Goal: Task Accomplishment & Management: Complete application form

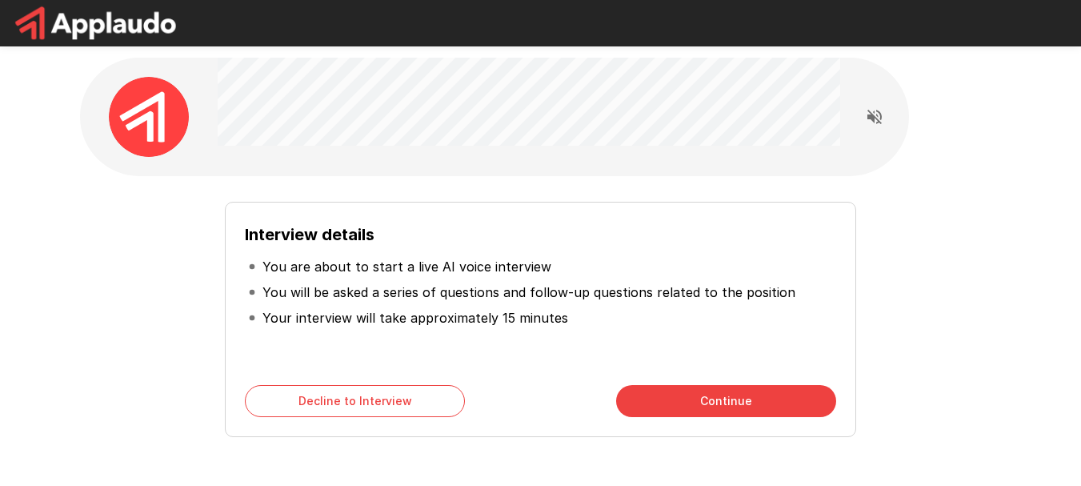
click at [174, 368] on div "Interview details You are about to start a live AI voice interview You will be …" at bounding box center [540, 313] width 909 height 248
click at [198, 354] on div "Interview details You are about to start a live AI voice interview You will be …" at bounding box center [540, 313] width 909 height 248
drag, startPoint x: 278, startPoint y: 270, endPoint x: 438, endPoint y: 257, distance: 160.6
click at [438, 257] on p "You are about to start a live AI voice interview" at bounding box center [406, 266] width 289 height 19
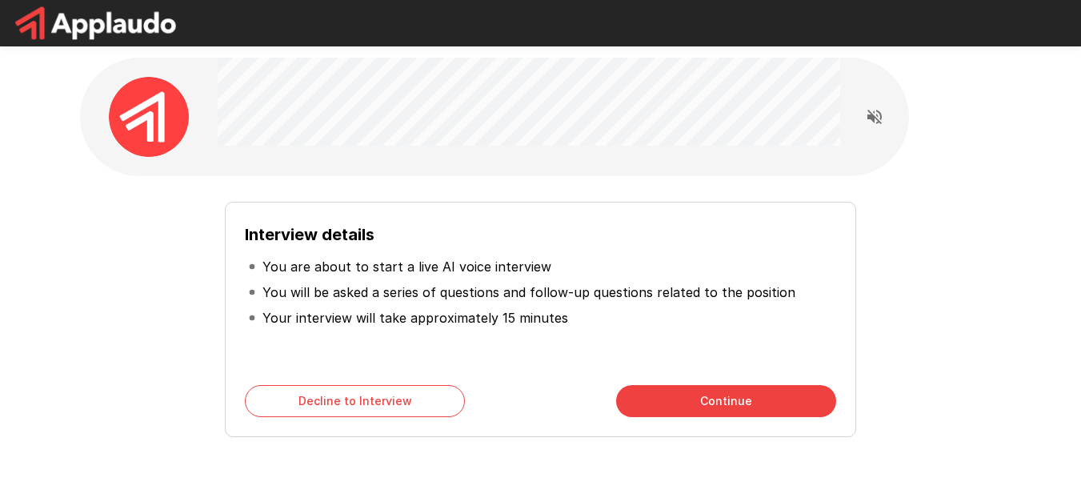
click at [447, 290] on p "You will be asked a series of questions and follow-up questions related to the …" at bounding box center [528, 291] width 533 height 19
drag, startPoint x: 655, startPoint y: 284, endPoint x: 797, endPoint y: 282, distance: 141.7
click at [797, 282] on li "You will be asked a series of questions and follow-up questions related to the …" at bounding box center [540, 292] width 591 height 26
click at [770, 287] on p "You will be asked a series of questions and follow-up questions related to the …" at bounding box center [528, 291] width 533 height 19
click at [713, 392] on button "Continue" at bounding box center [726, 401] width 220 height 32
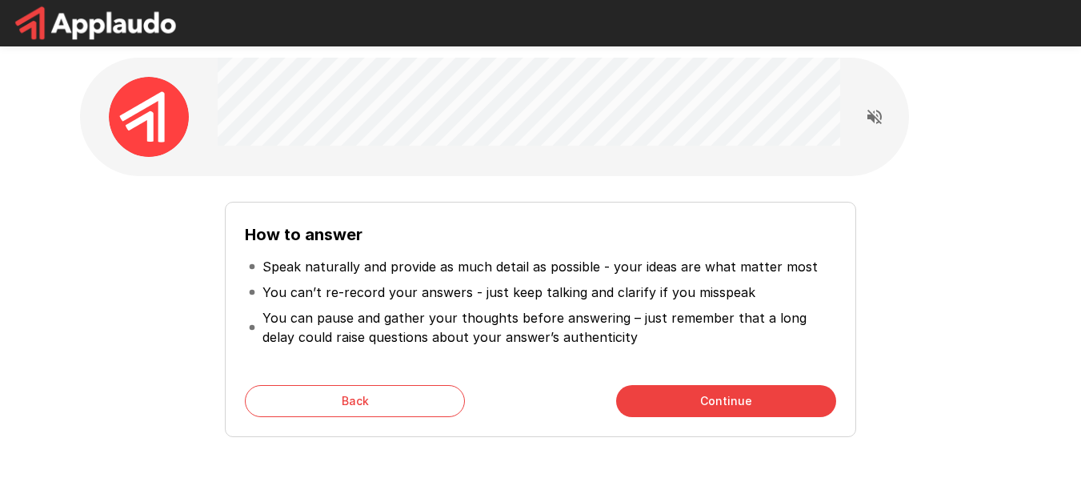
click at [715, 408] on button "Continue" at bounding box center [726, 401] width 220 height 32
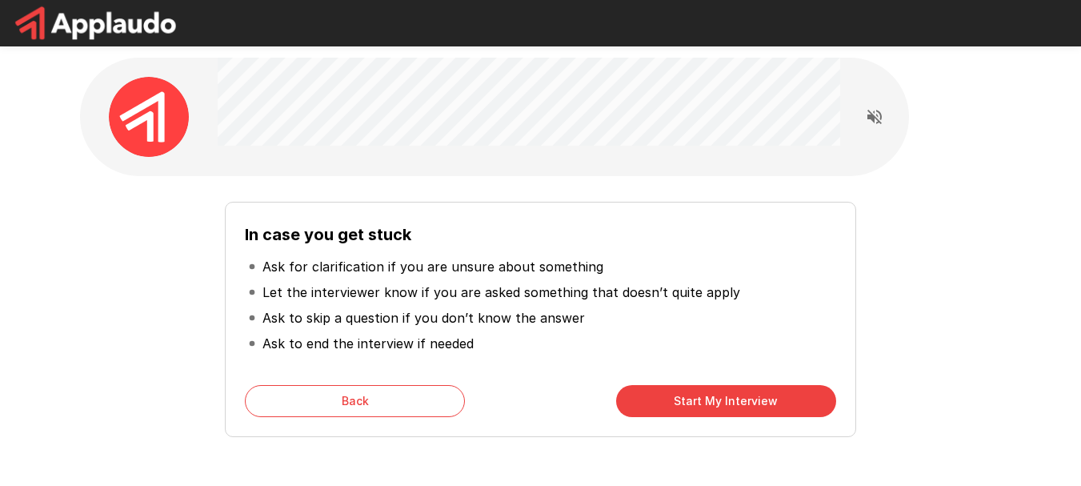
click at [715, 408] on button "Start My Interview" at bounding box center [726, 401] width 220 height 32
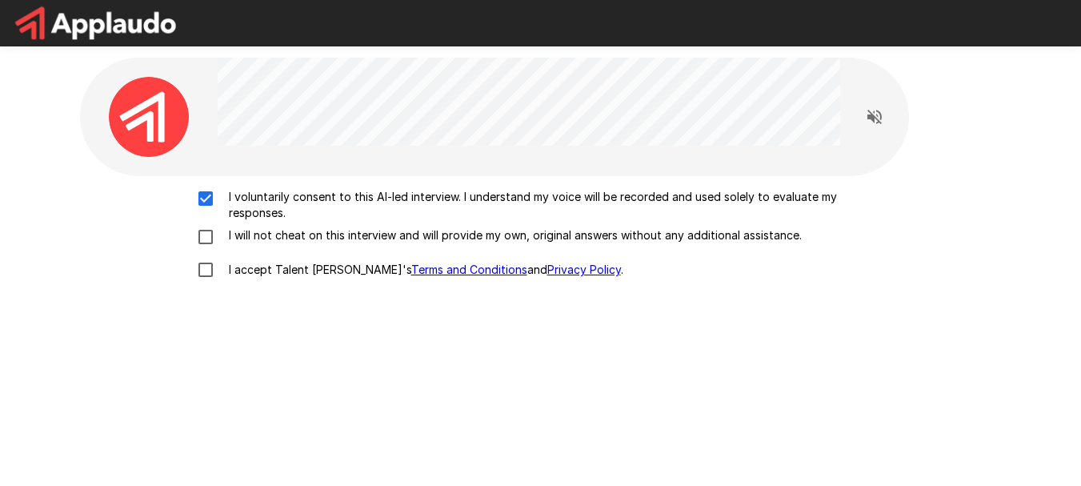
click at [196, 215] on label "I voluntarily consent to this AI-led interview. I understand my voice will be r…" at bounding box center [541, 205] width 704 height 32
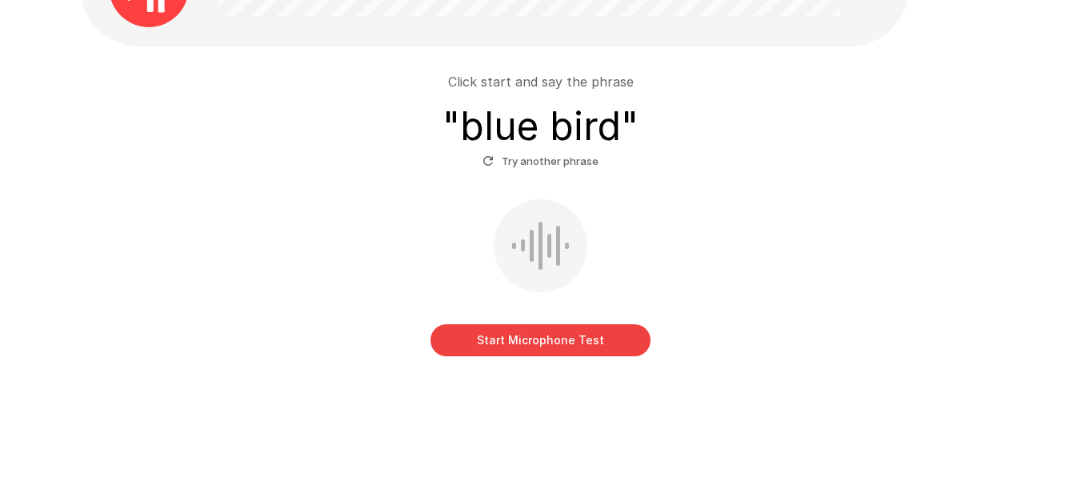
scroll to position [134, 0]
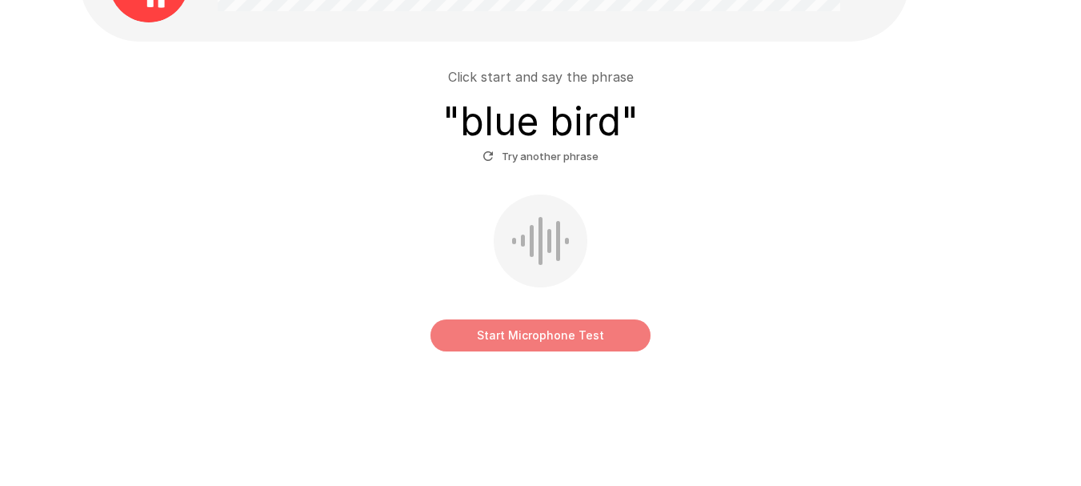
click at [568, 338] on button "Start Microphone Test" at bounding box center [541, 335] width 220 height 32
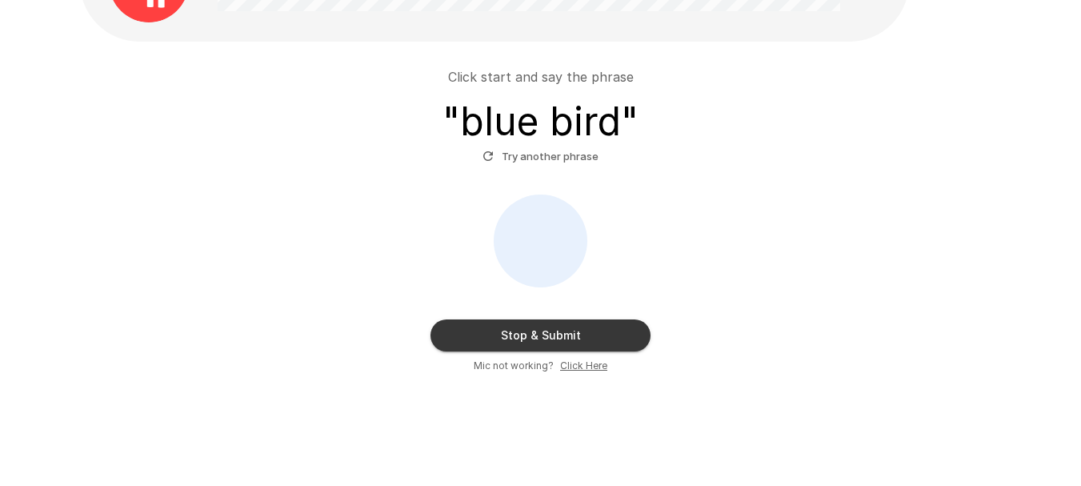
click at [567, 338] on button "Stop & Submit" at bounding box center [541, 335] width 220 height 32
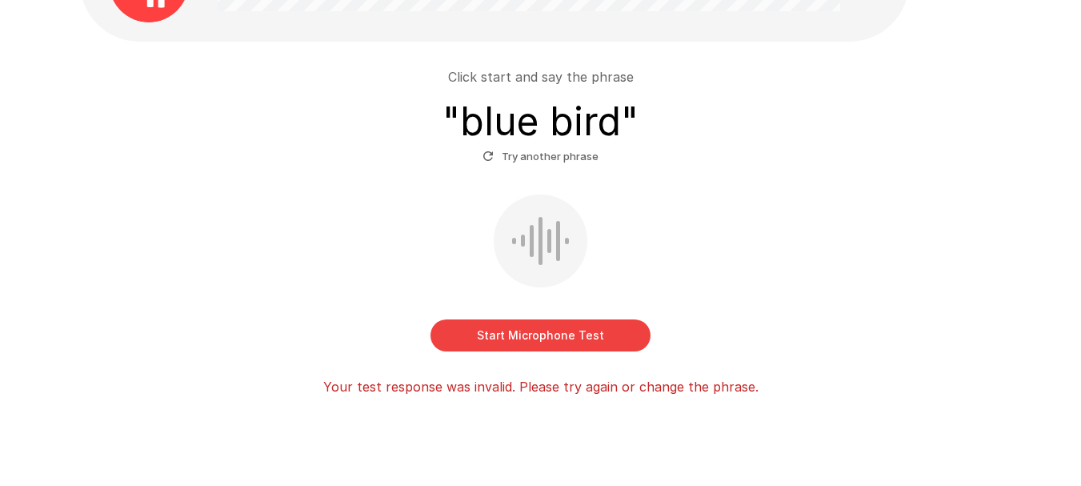
click at [538, 335] on button "Start Microphone Test" at bounding box center [541, 335] width 220 height 32
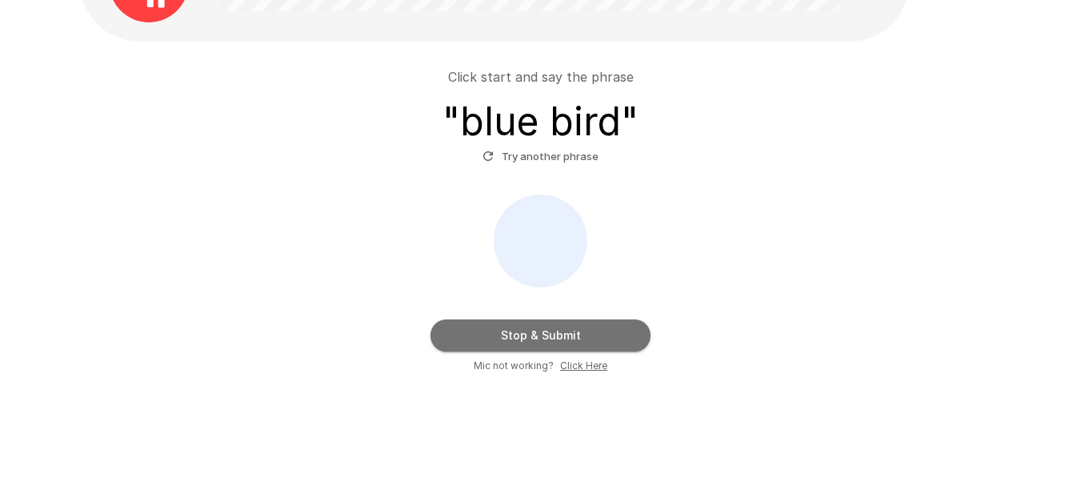
click at [538, 335] on button "Stop & Submit" at bounding box center [541, 335] width 220 height 32
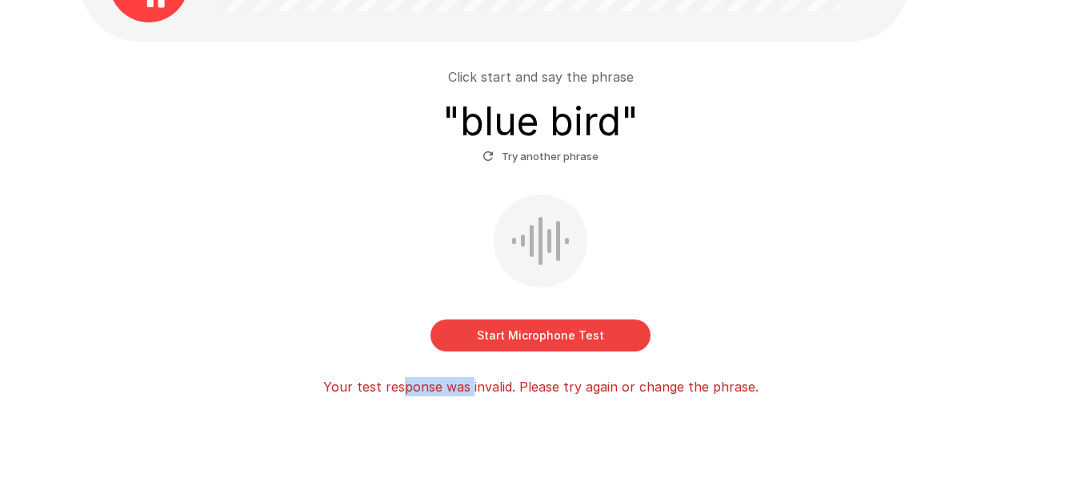
drag, startPoint x: 405, startPoint y: 387, endPoint x: 478, endPoint y: 388, distance: 72.8
click at [475, 388] on p "Your test response was invalid. Please try again or change the phrase." at bounding box center [540, 386] width 435 height 19
click at [480, 388] on p "Your test response was invalid. Please try again or change the phrase." at bounding box center [540, 386] width 435 height 19
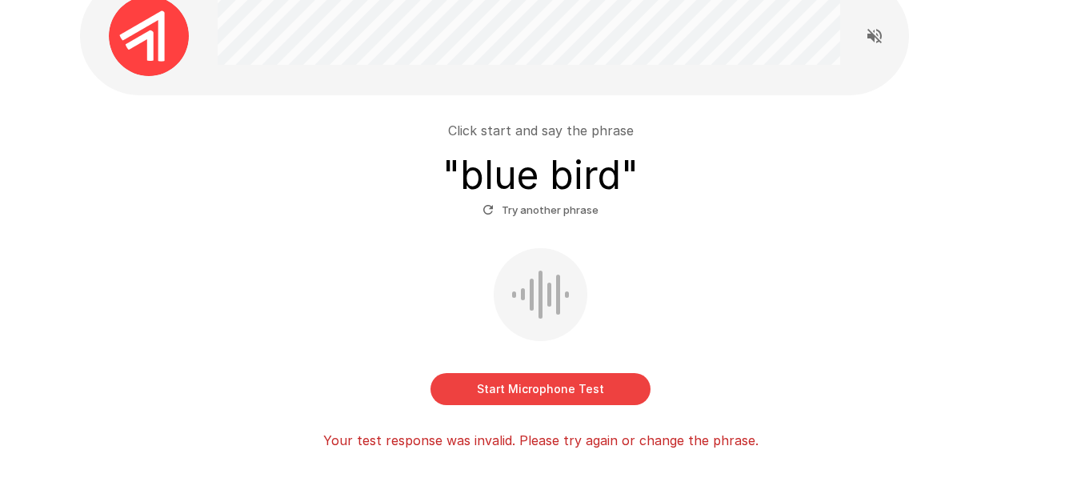
scroll to position [54, 0]
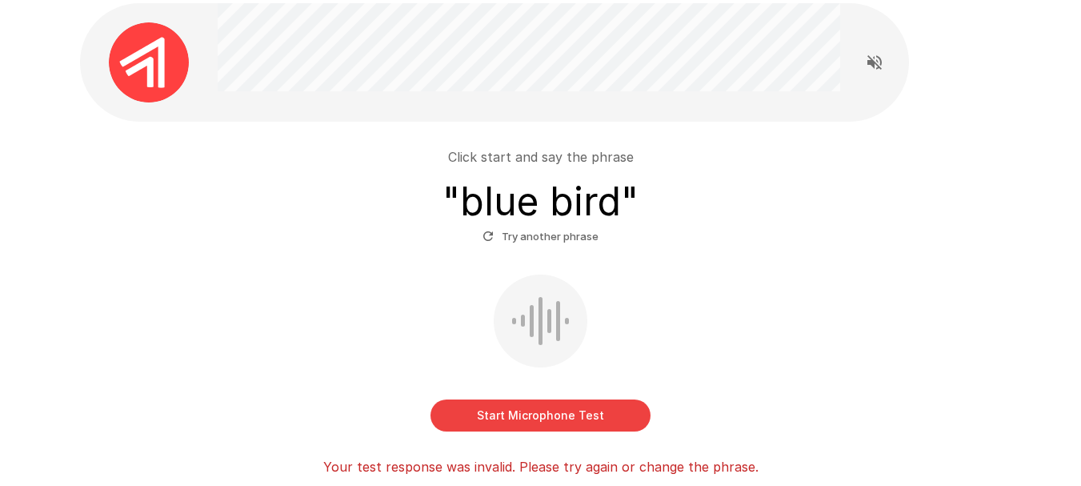
click at [563, 175] on div "Click start and say the phrase " blue bird " Try another phrase" at bounding box center [540, 198] width 909 height 102
click at [549, 403] on button "Start Microphone Test" at bounding box center [541, 415] width 220 height 32
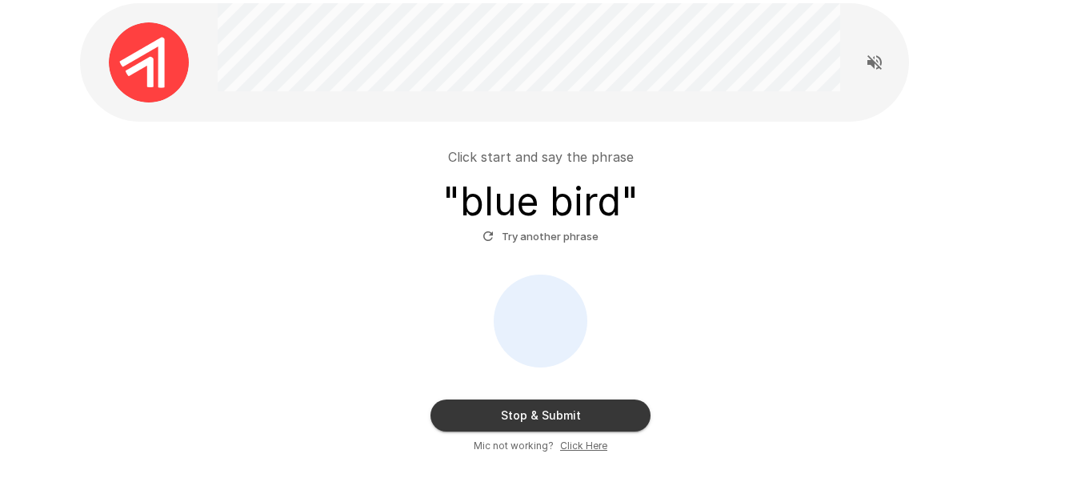
click at [553, 412] on button "Stop & Submit" at bounding box center [541, 415] width 220 height 32
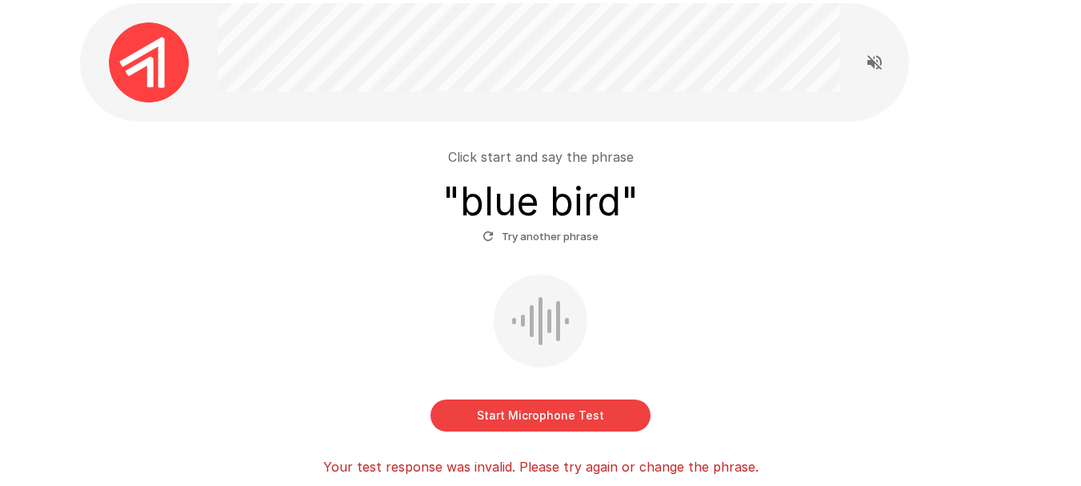
click at [571, 240] on button "Try another phrase" at bounding box center [541, 236] width 124 height 25
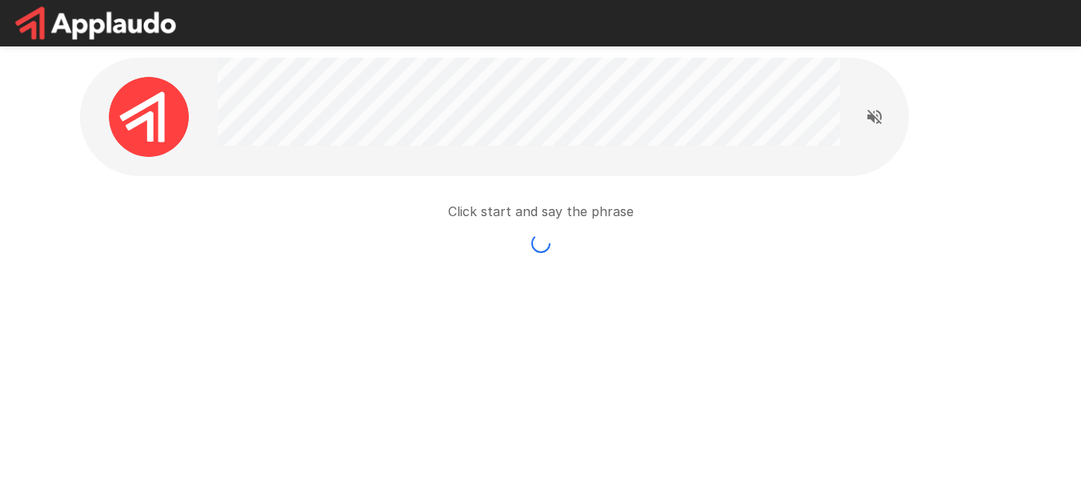
scroll to position [0, 0]
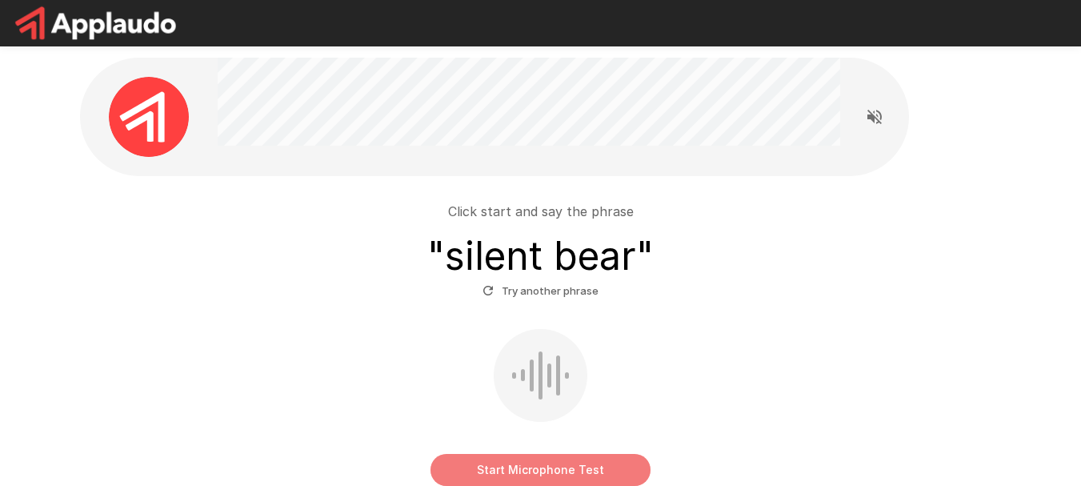
click at [579, 465] on button "Start Microphone Test" at bounding box center [541, 470] width 220 height 32
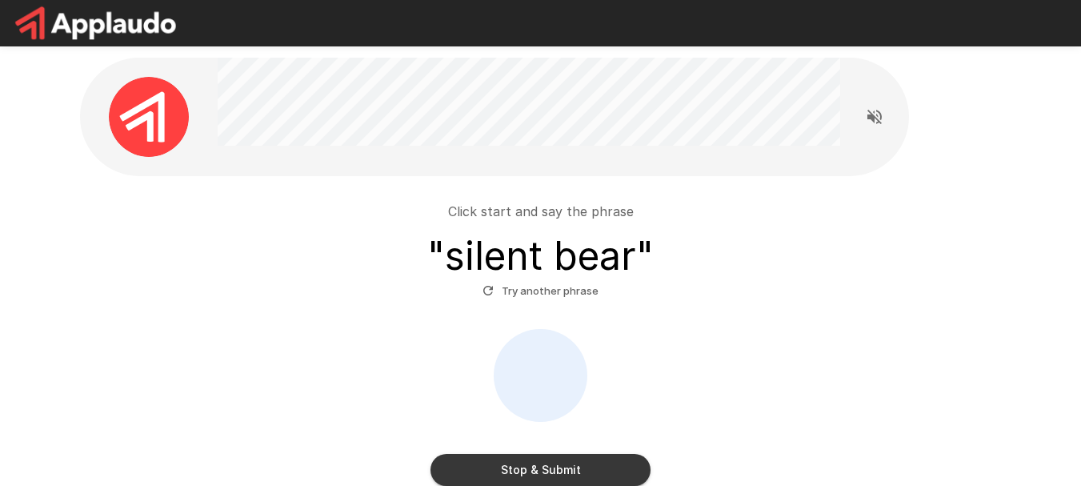
click at [507, 365] on div at bounding box center [541, 375] width 94 height 93
click at [564, 485] on button "Stop & Submit" at bounding box center [541, 470] width 220 height 32
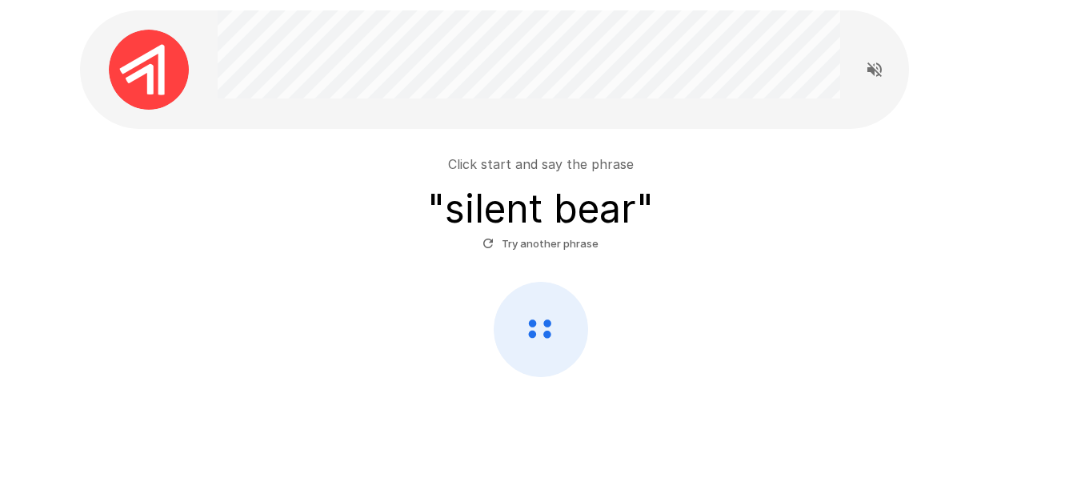
scroll to position [73, 0]
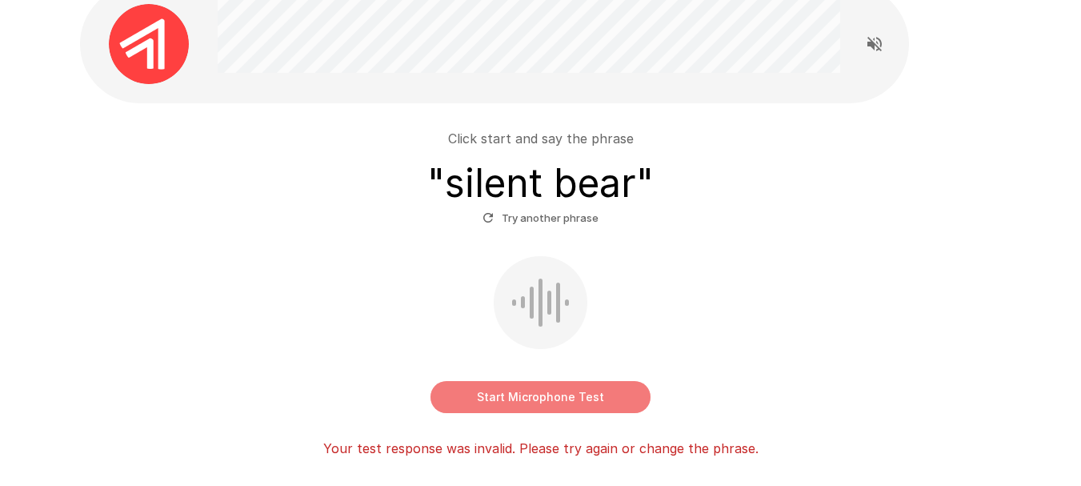
click at [587, 391] on button "Start Microphone Test" at bounding box center [541, 397] width 220 height 32
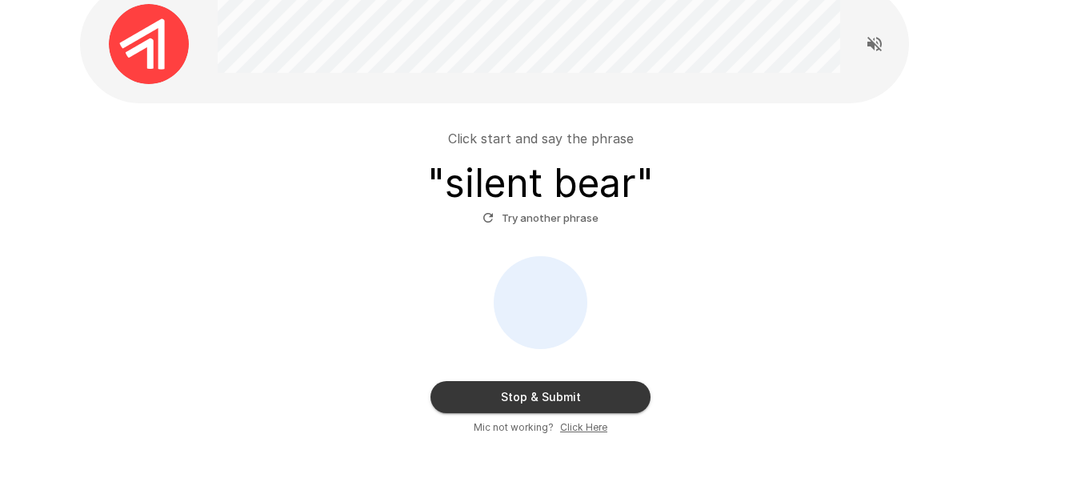
click at [587, 391] on button "Stop & Submit" at bounding box center [541, 397] width 220 height 32
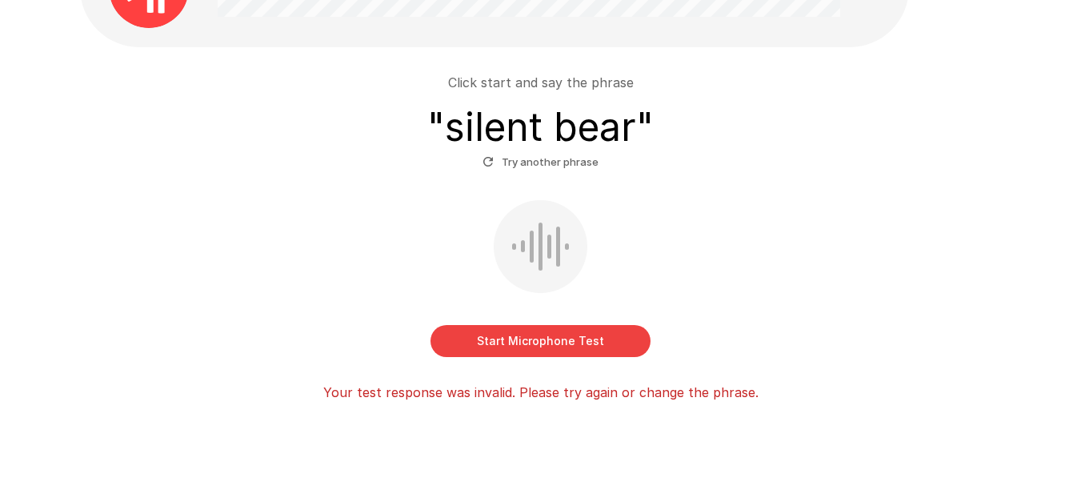
scroll to position [153, 0]
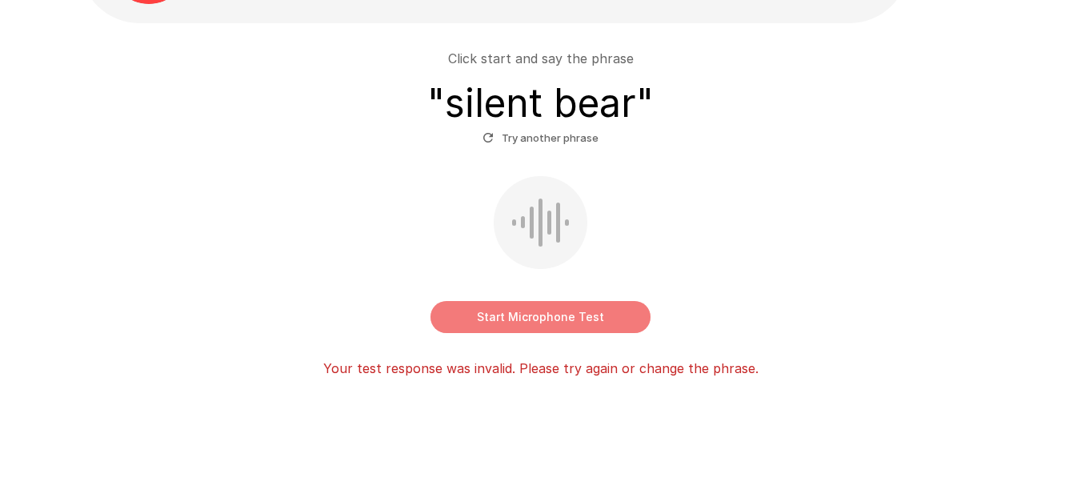
click at [592, 327] on button "Start Microphone Test" at bounding box center [541, 317] width 220 height 32
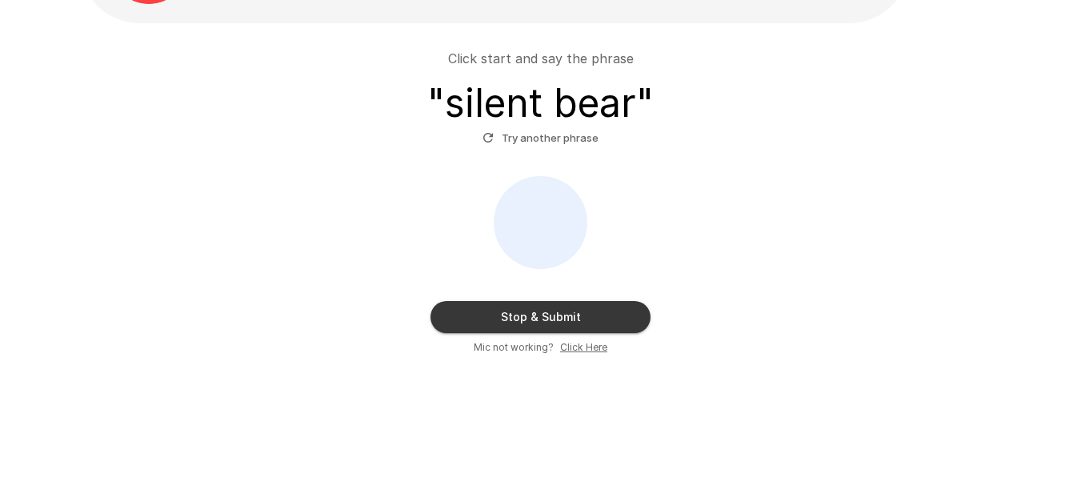
click at [592, 327] on button "Stop & Submit" at bounding box center [541, 317] width 220 height 32
